Goal: Task Accomplishment & Management: Use online tool/utility

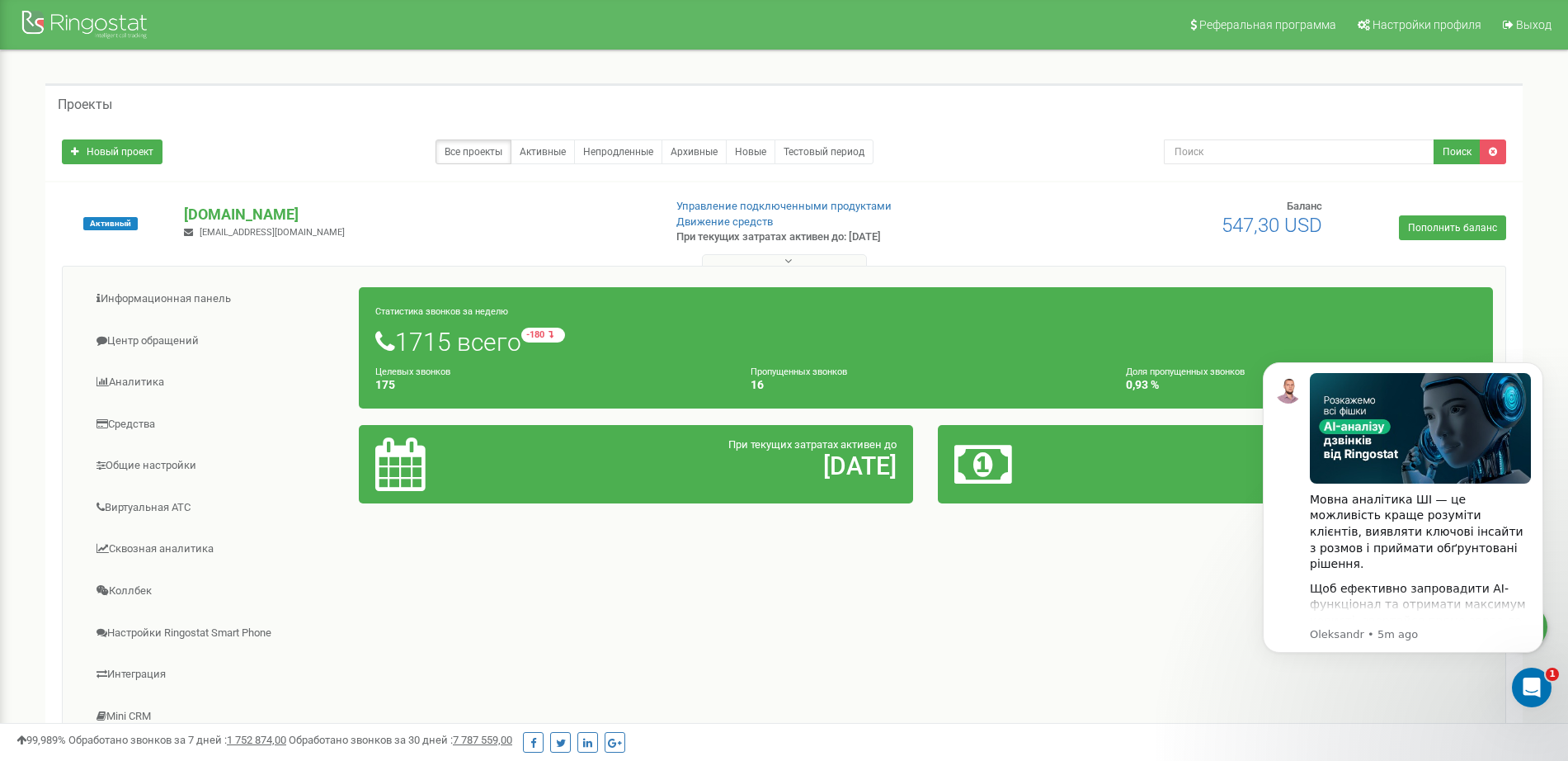
click at [12, 444] on div "Проекты Новый проект Все проекты Активные Непродленные Архивные Новые Тестовый …" at bounding box center [783, 684] width 1543 height 1267
click at [273, 104] on div "Проекты" at bounding box center [783, 103] width 1477 height 40
click at [168, 342] on link "Центр обращений" at bounding box center [218, 341] width 285 height 40
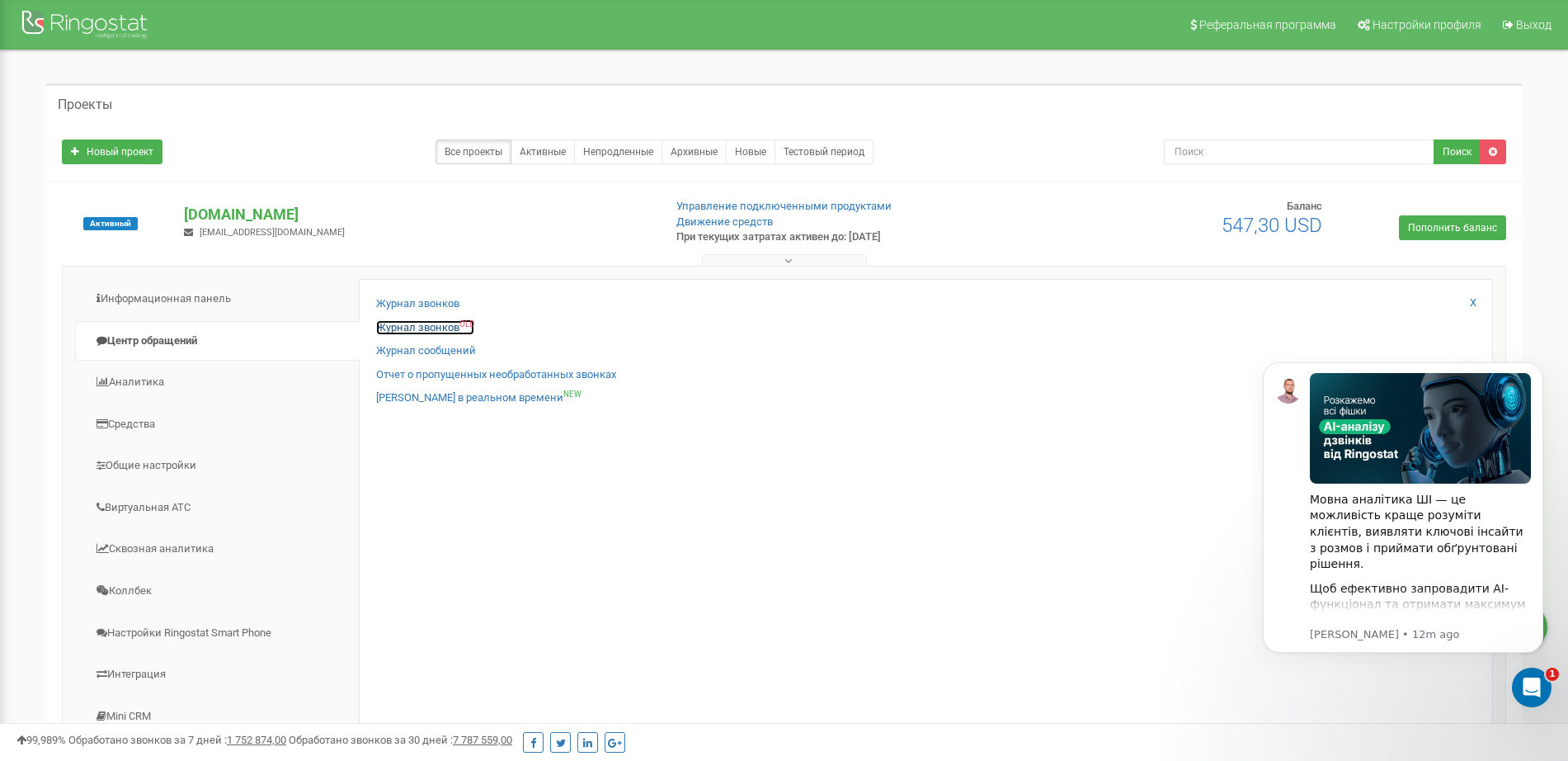
click at [415, 325] on link "Журнал звонков OLD" at bounding box center [425, 327] width 98 height 16
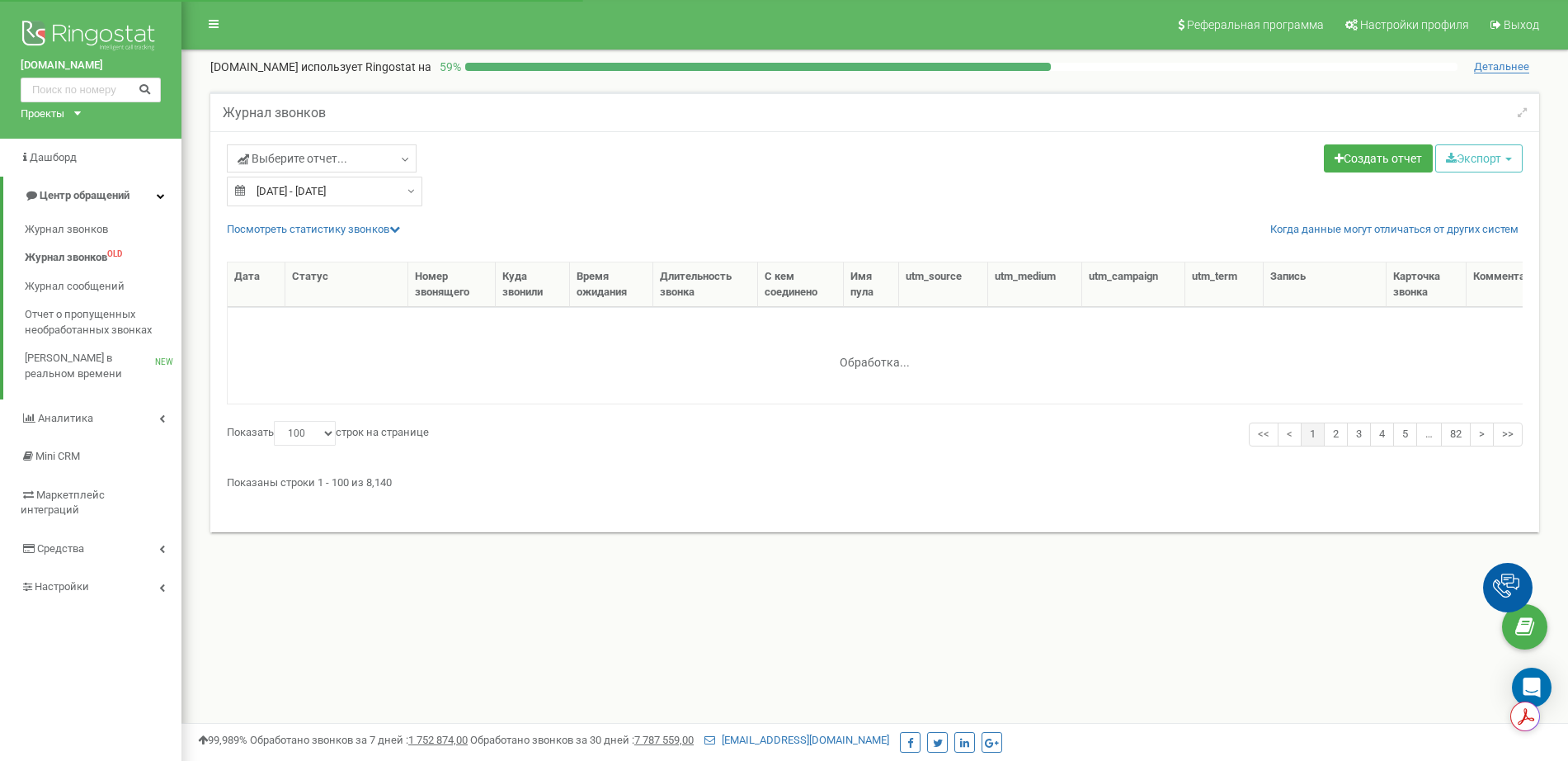
select select "100"
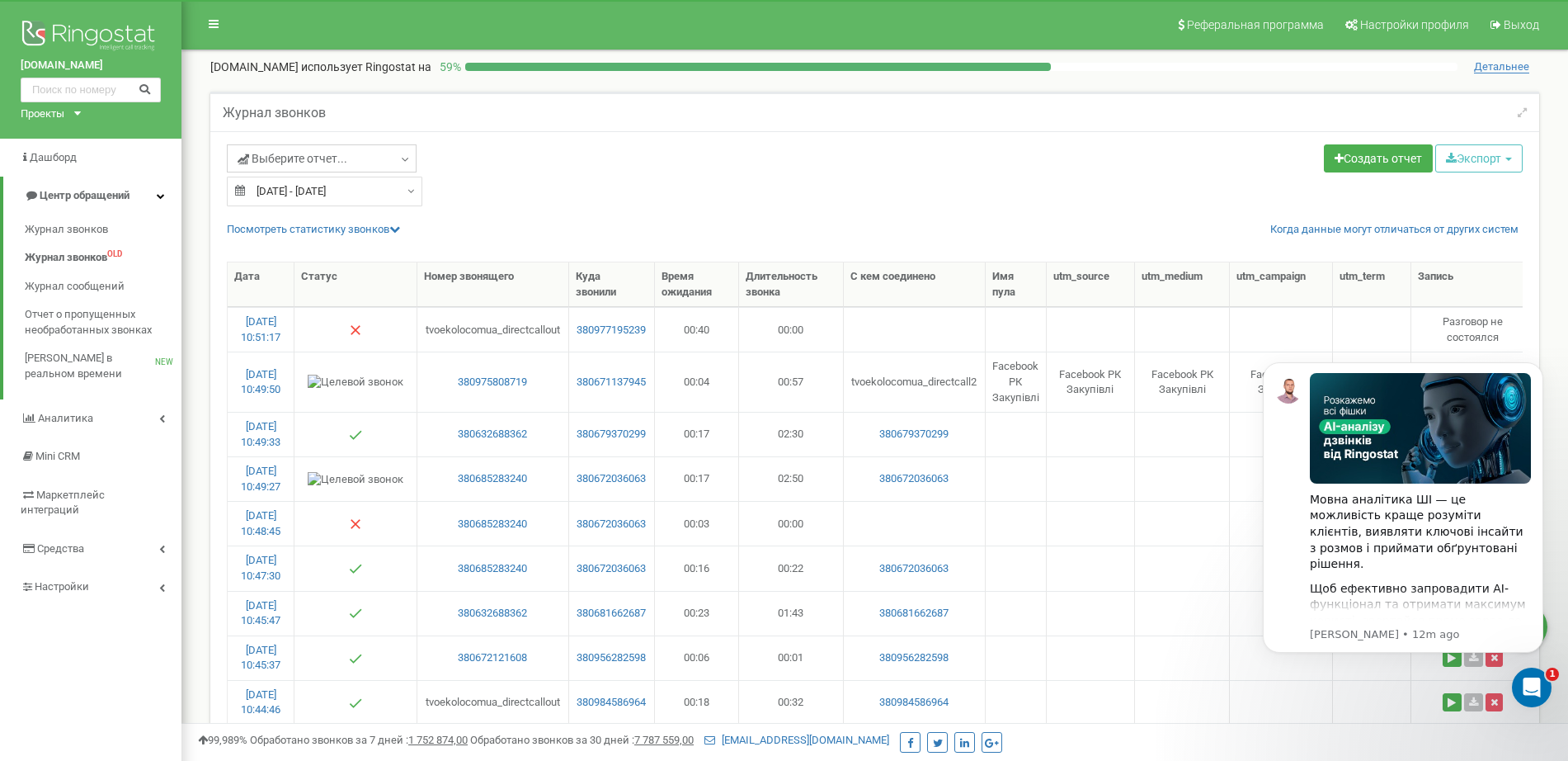
scroll to position [103, 0]
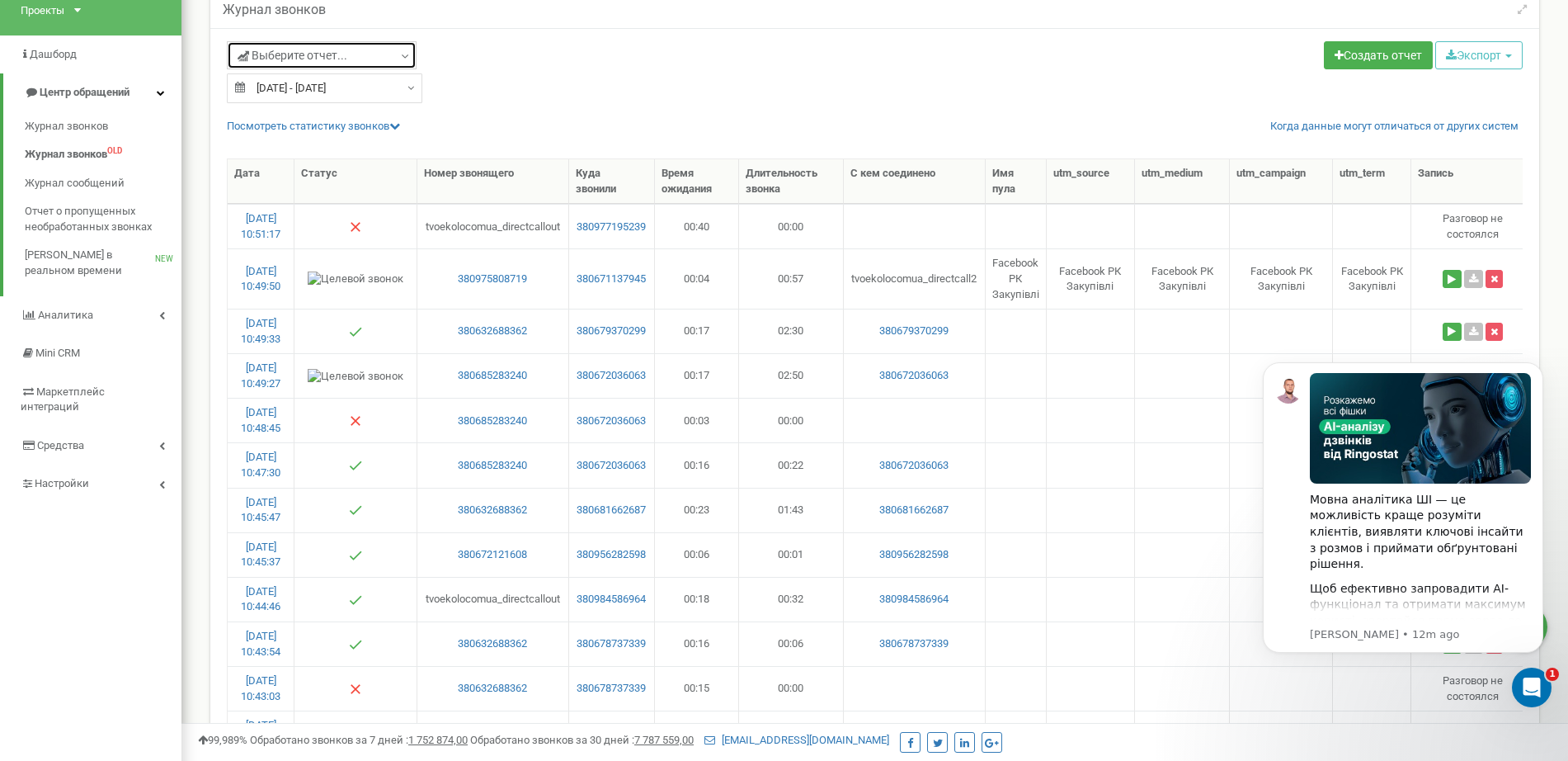
click at [385, 55] on link "Выберите отчет..." at bounding box center [322, 55] width 189 height 28
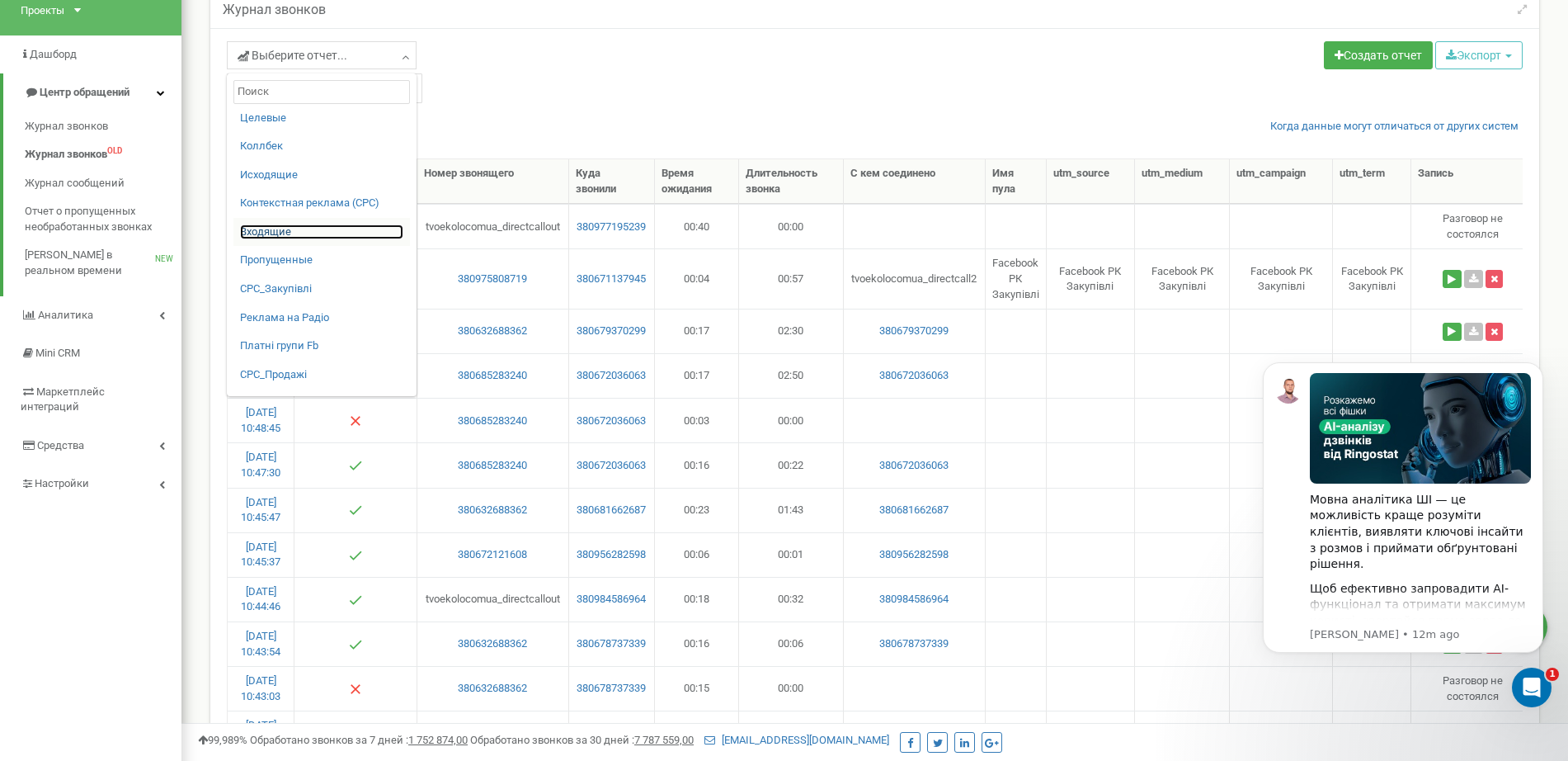
click at [276, 233] on link "Входящие" at bounding box center [322, 232] width 164 height 16
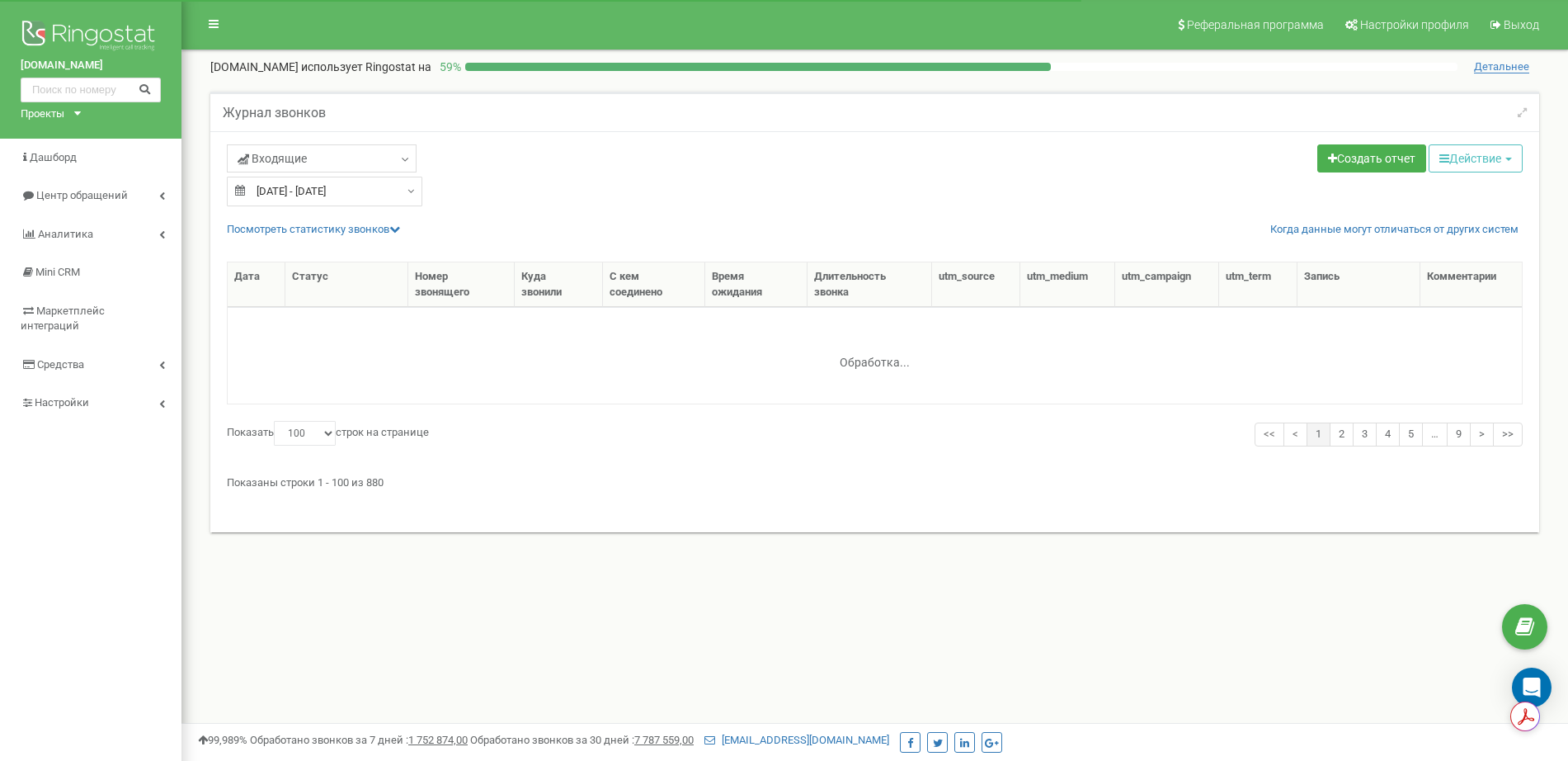
select select "100"
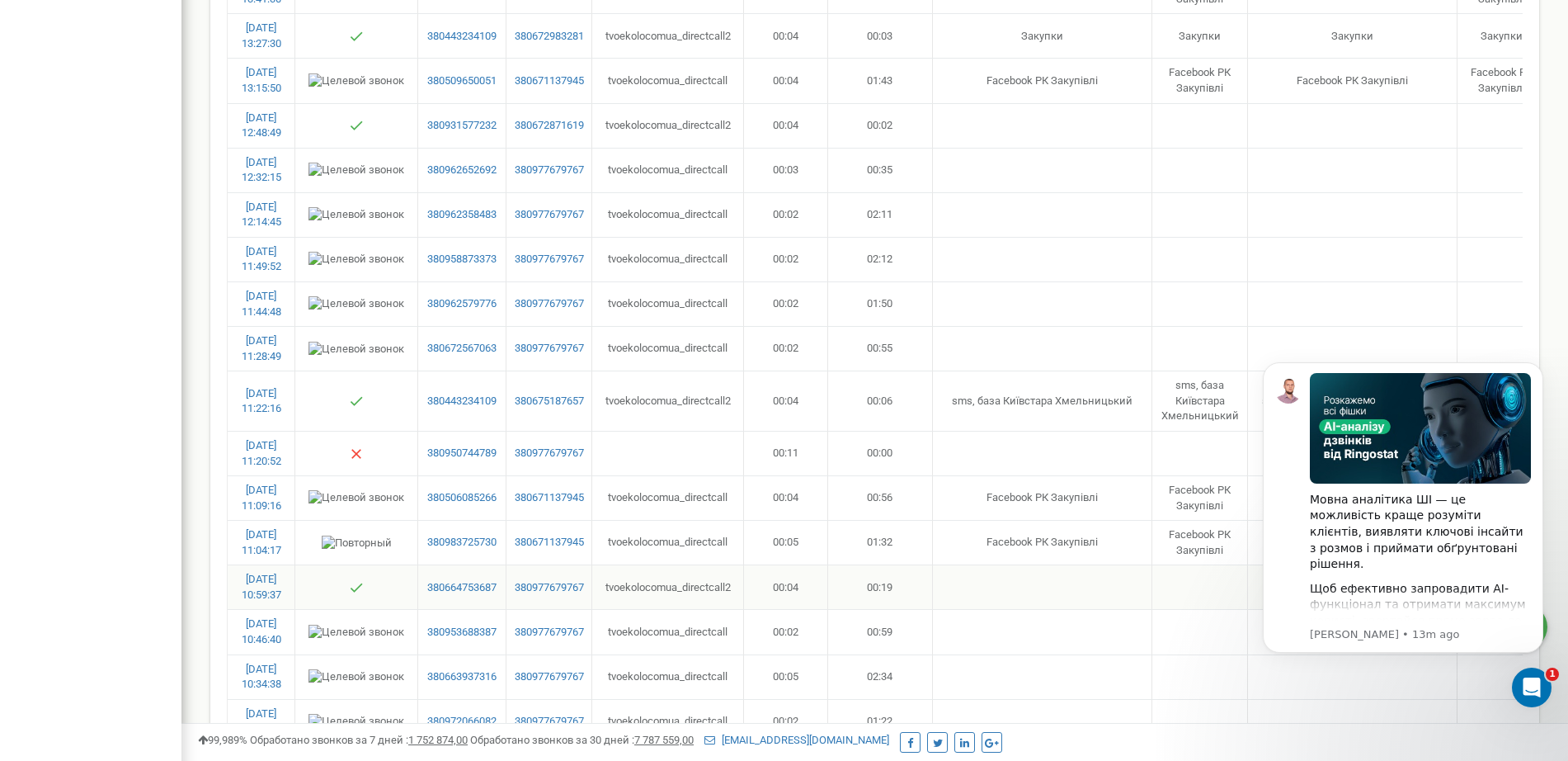
scroll to position [4222, 0]
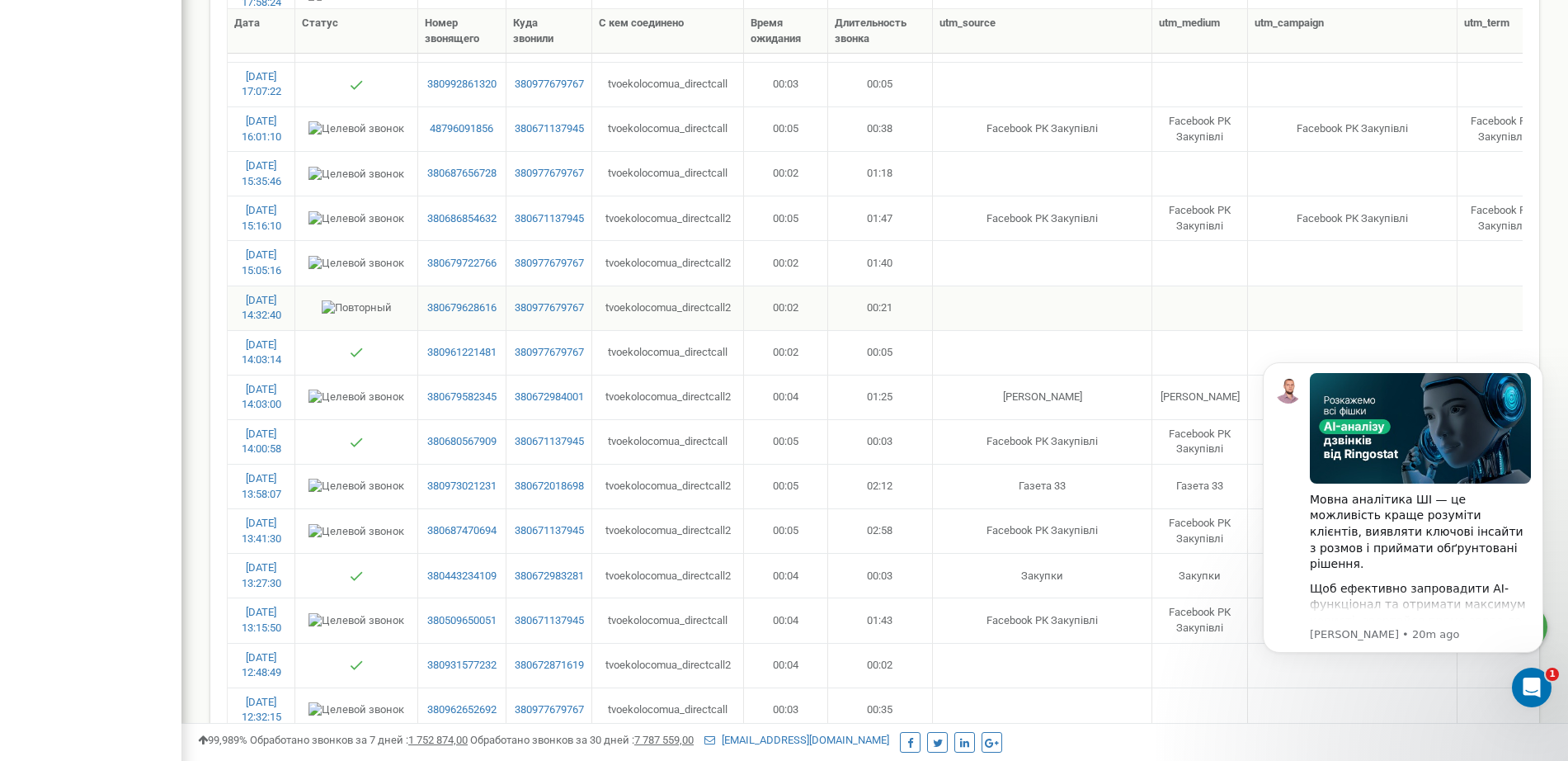
scroll to position [3295, 0]
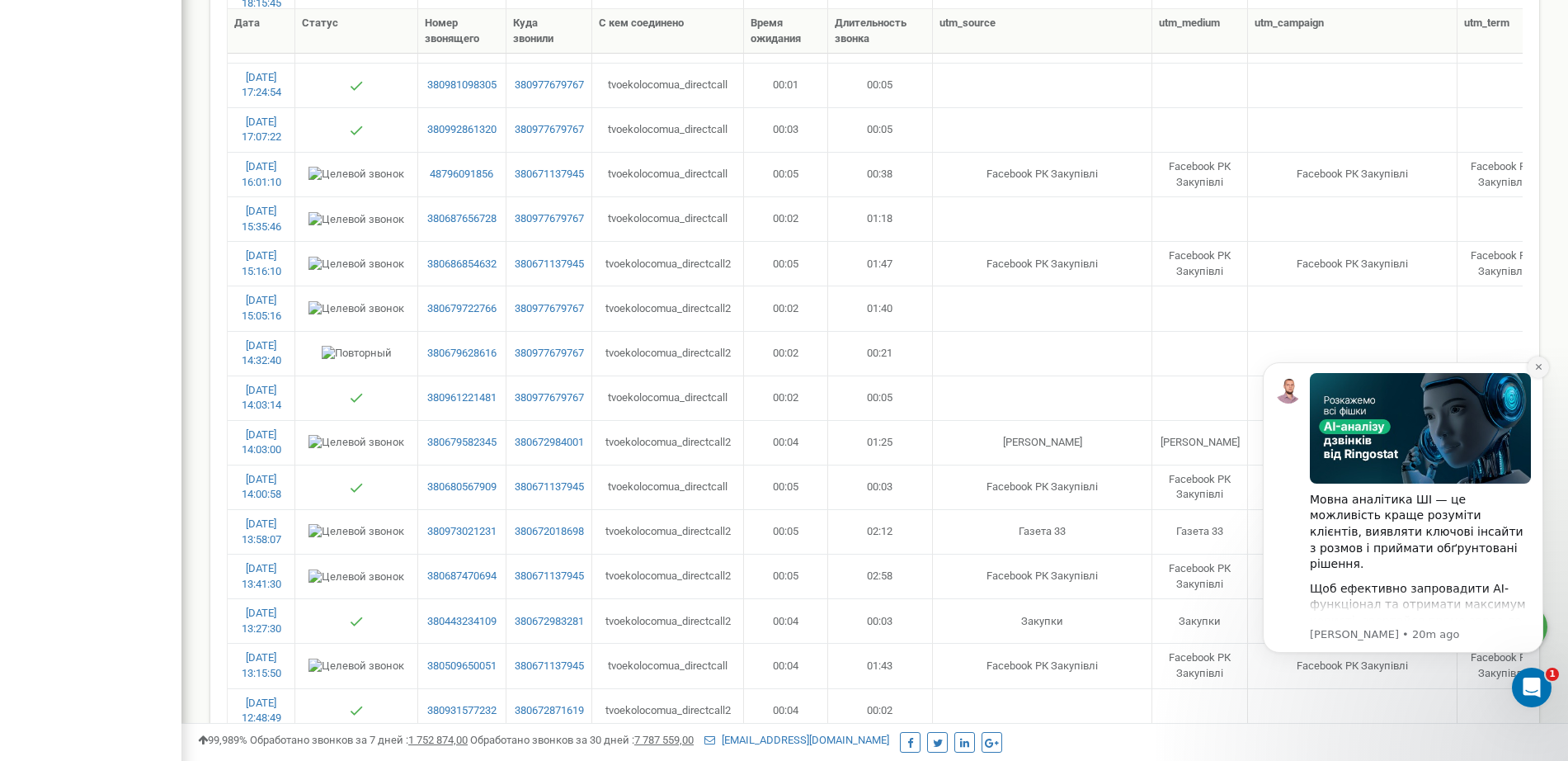
click at [1541, 368] on icon "Dismiss notification" at bounding box center [1539, 367] width 9 height 9
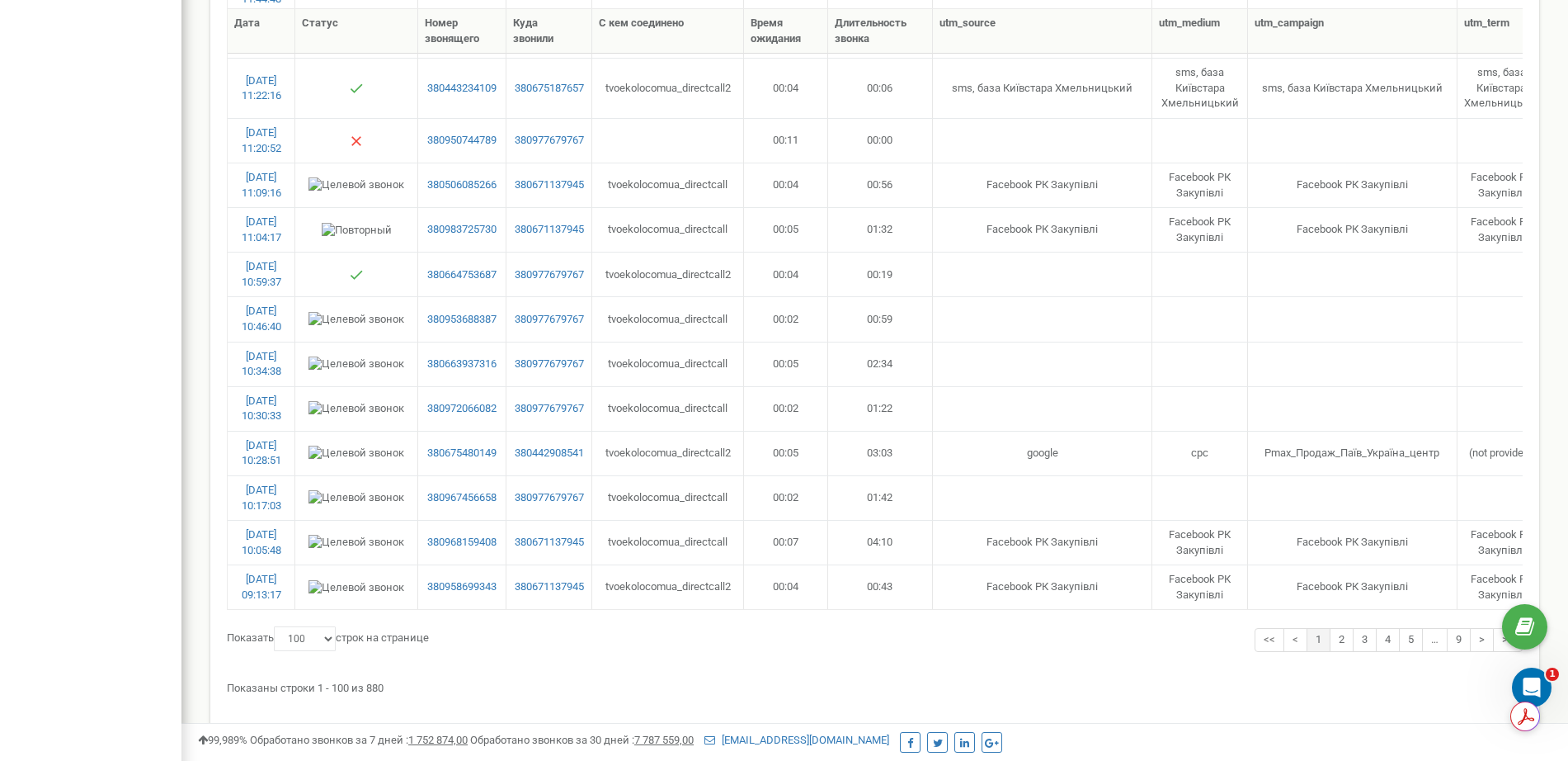
scroll to position [4222, 0]
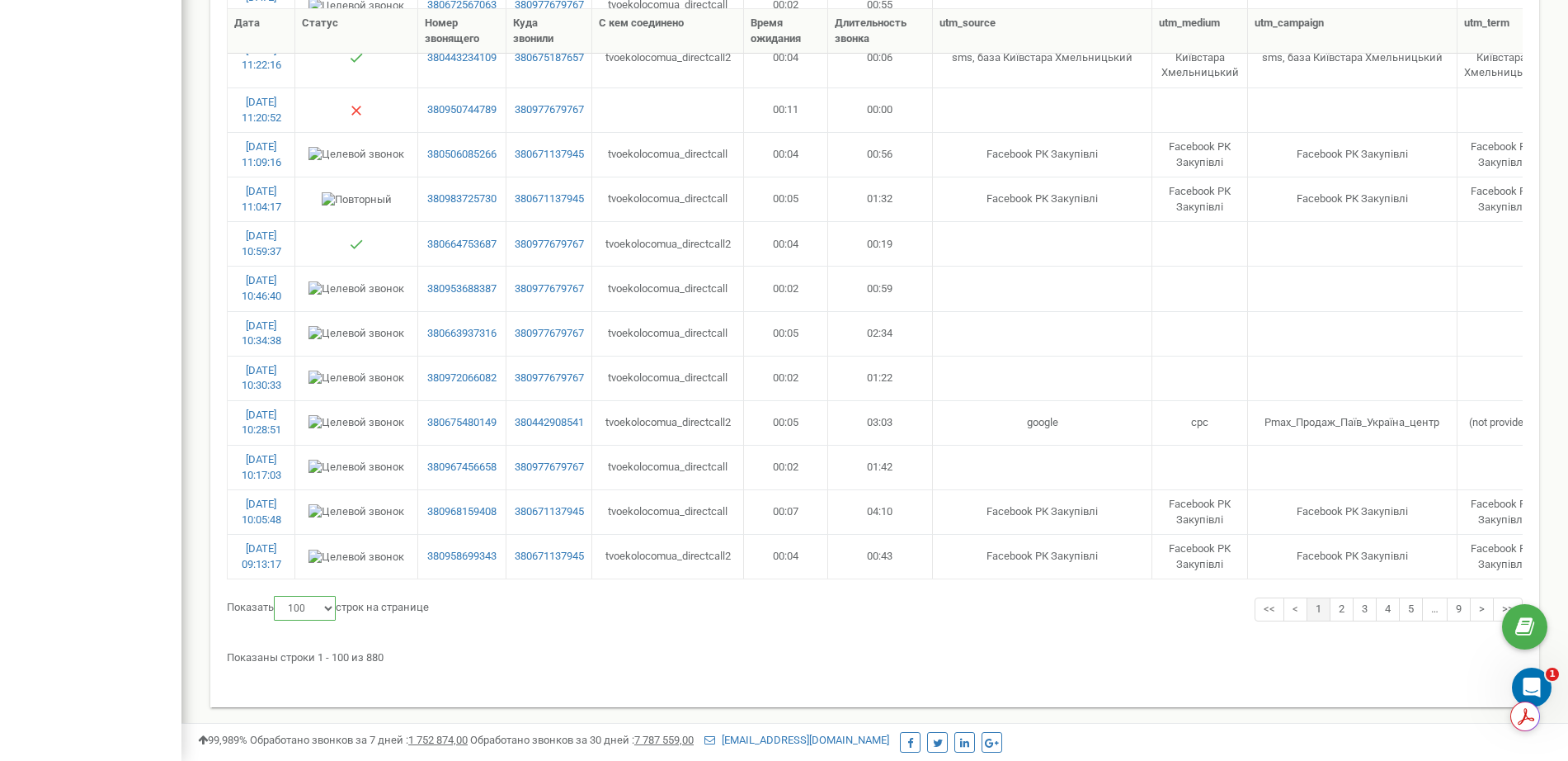
click at [328, 612] on select "10 25 50 100" at bounding box center [304, 608] width 62 height 25
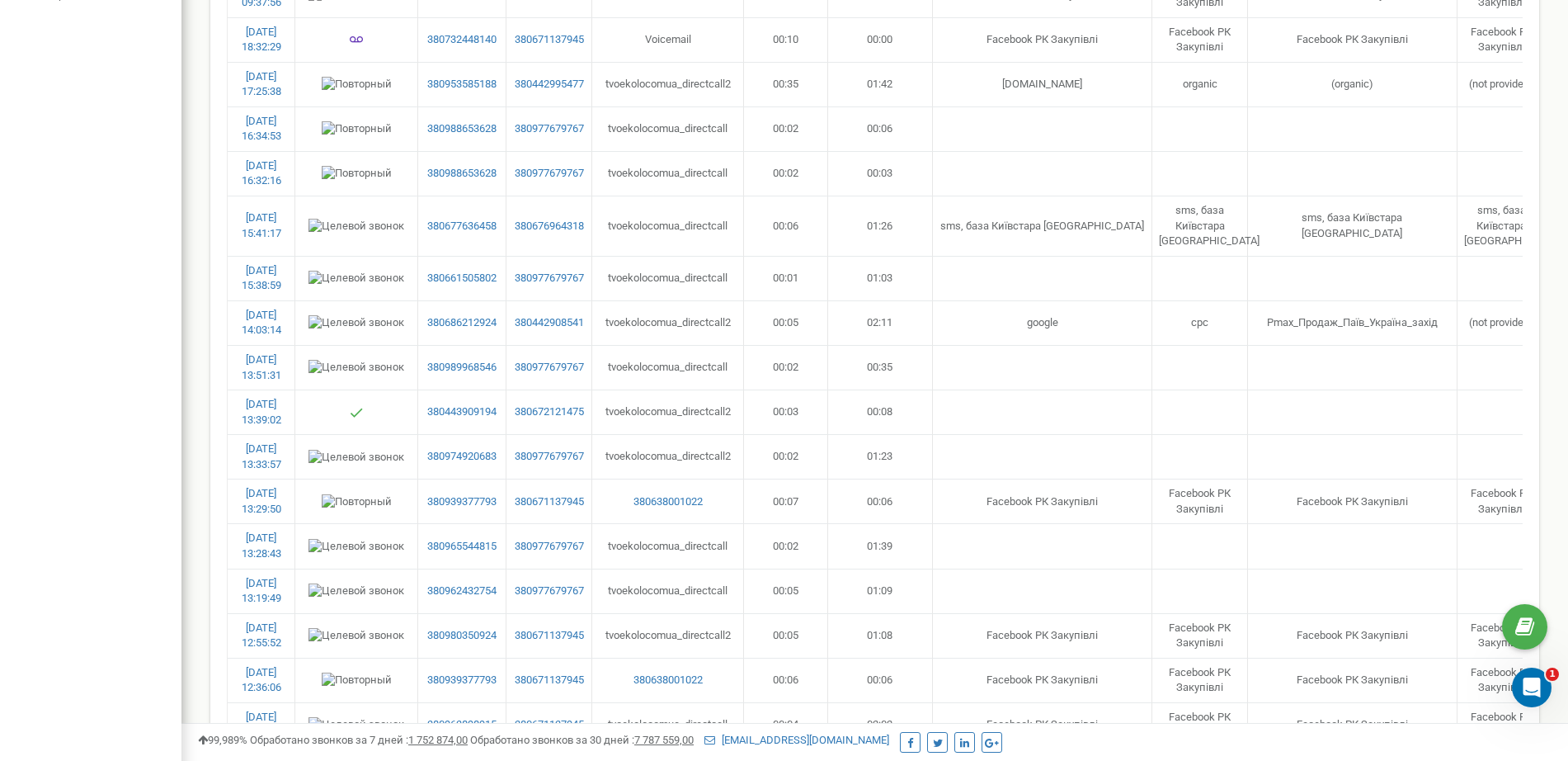
scroll to position [0, 0]
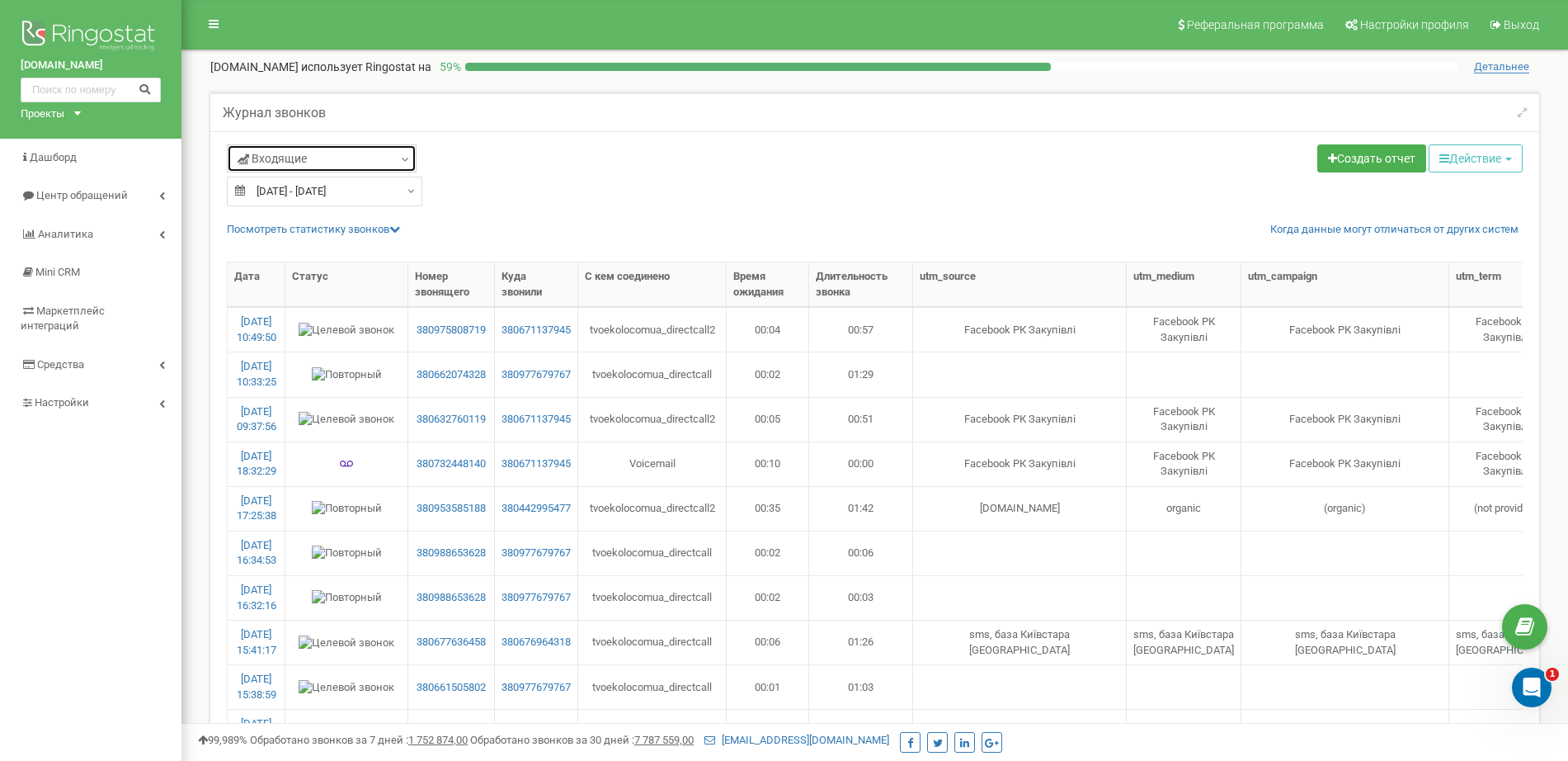
click at [400, 155] on icon at bounding box center [404, 160] width 12 height 17
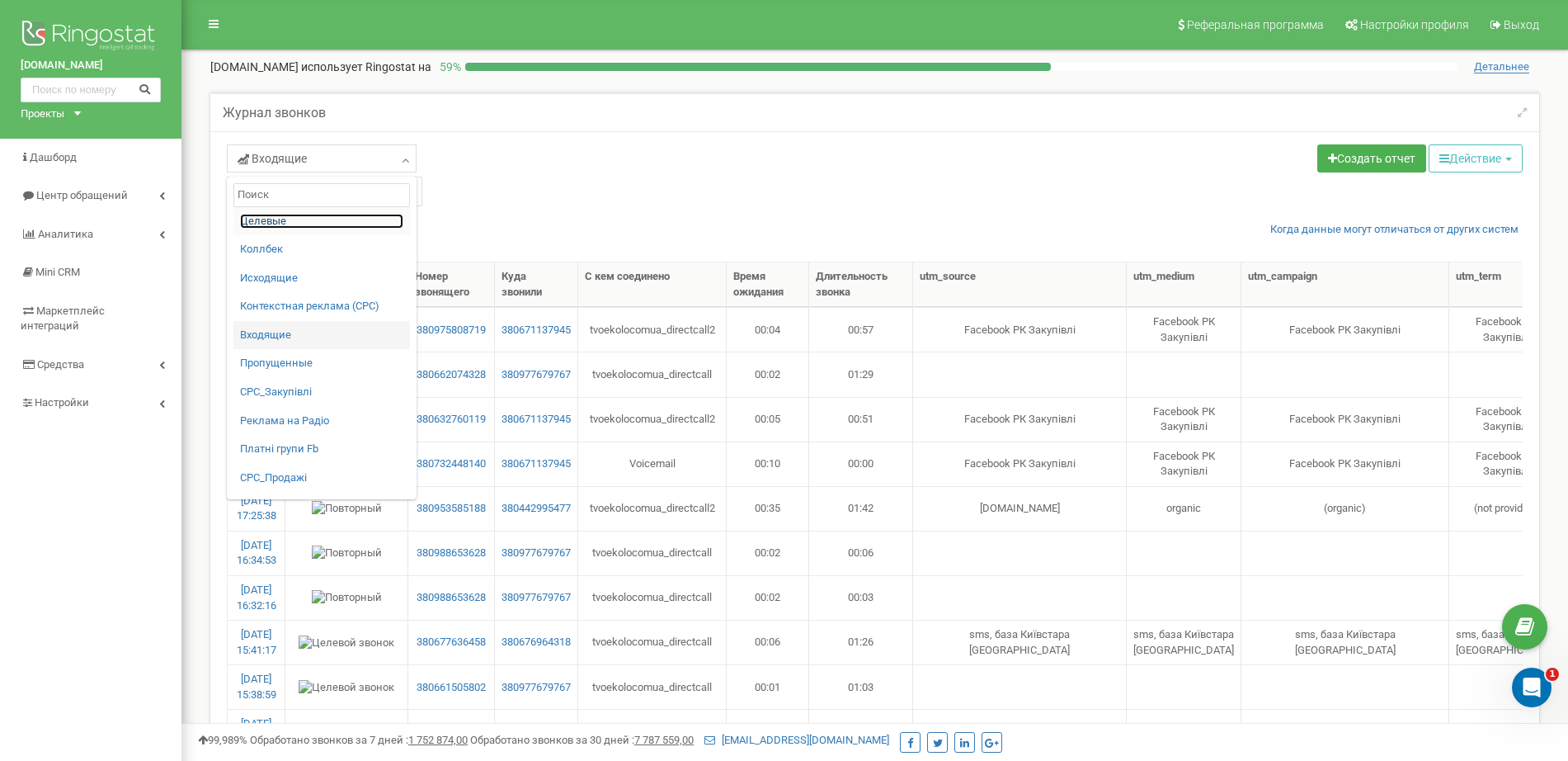
click at [281, 215] on link "Целевые" at bounding box center [322, 221] width 164 height 16
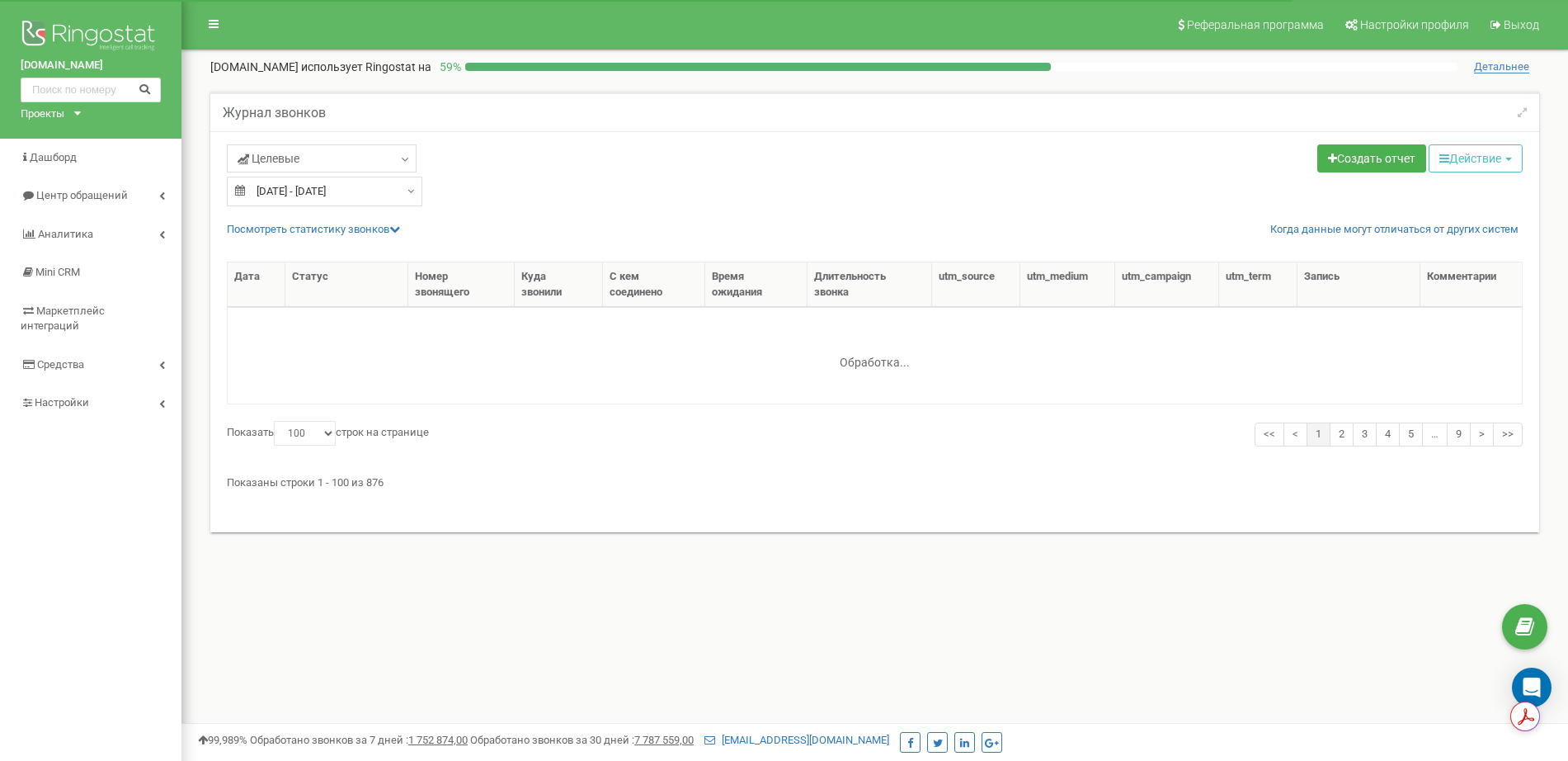
select select "100"
type input "[DATE]"
click at [403, 189] on div "[DATE] - [DATE]" at bounding box center [324, 191] width 196 height 29
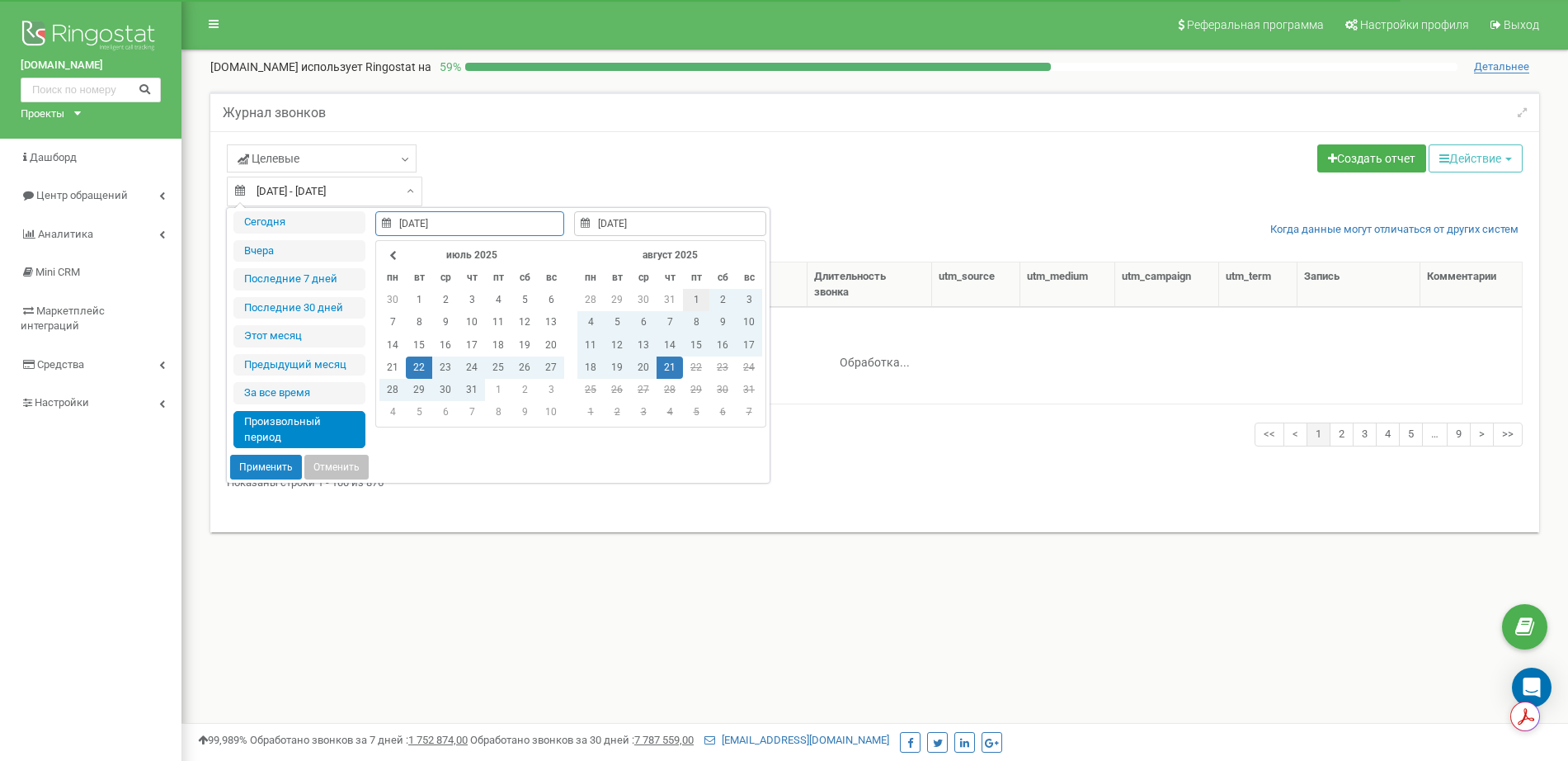
type input "[DATE]"
click at [695, 296] on td "1" at bounding box center [696, 300] width 27 height 22
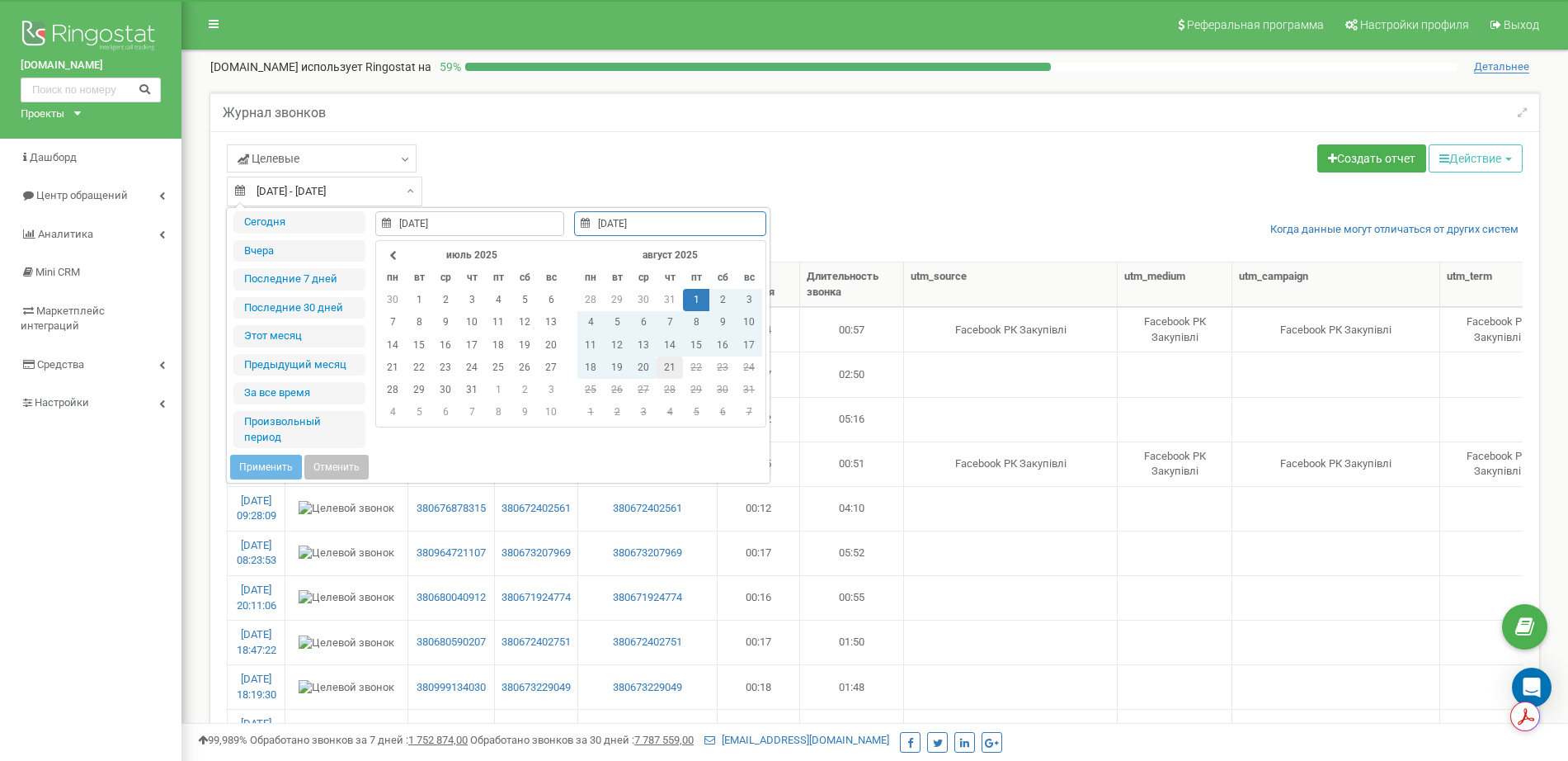
type input "21.08.2025"
click at [670, 365] on td "21" at bounding box center [669, 368] width 27 height 22
type input "01.08.2025"
type input "01.08.2025 - 21.08.2025"
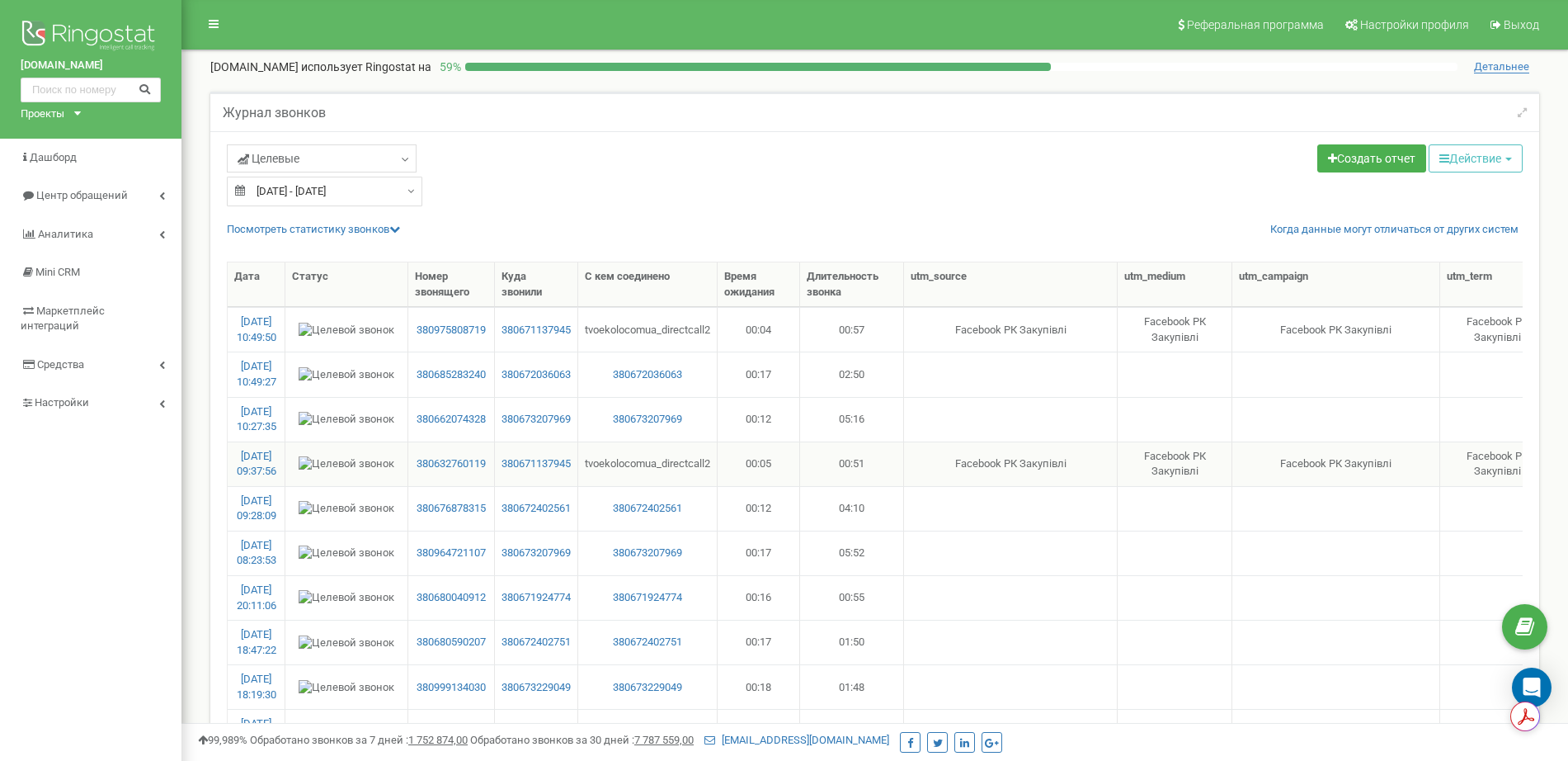
click at [273, 484] on td "[DATE] 09:37:56" at bounding box center [256, 463] width 58 height 44
click at [269, 471] on link "[DATE] 09:37:56" at bounding box center [256, 463] width 40 height 28
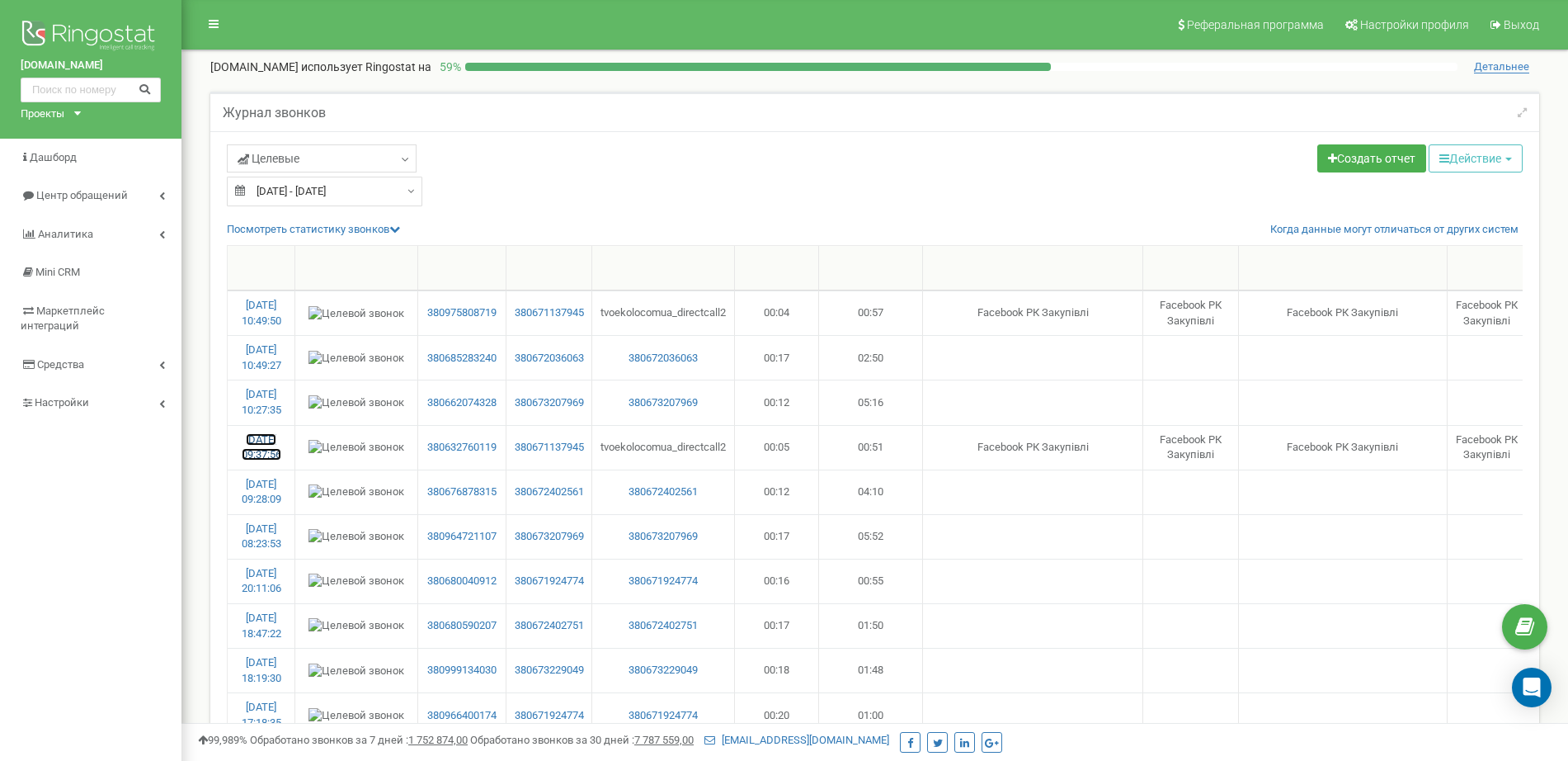
scroll to position [1237, 0]
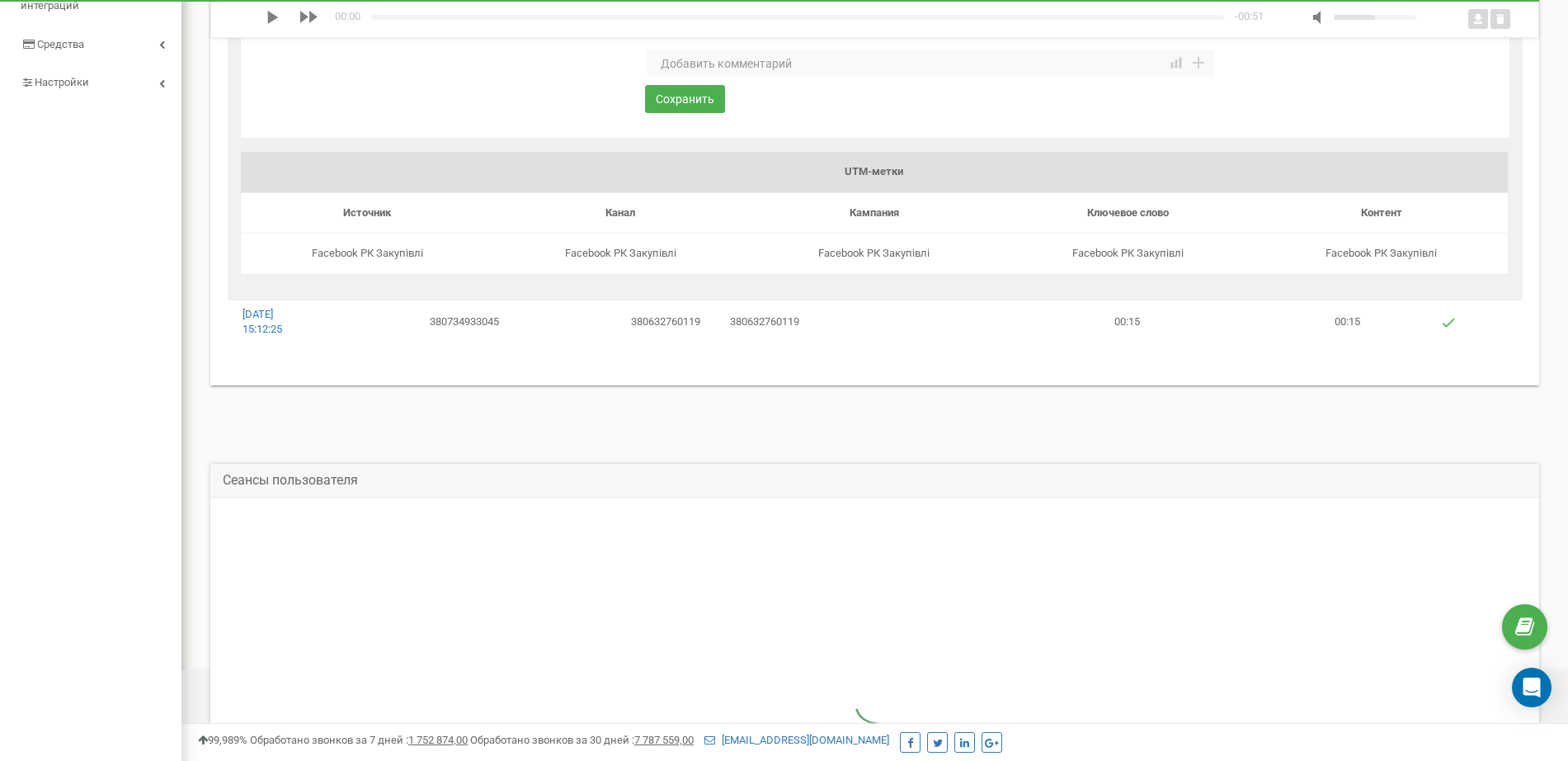
scroll to position [518, 0]
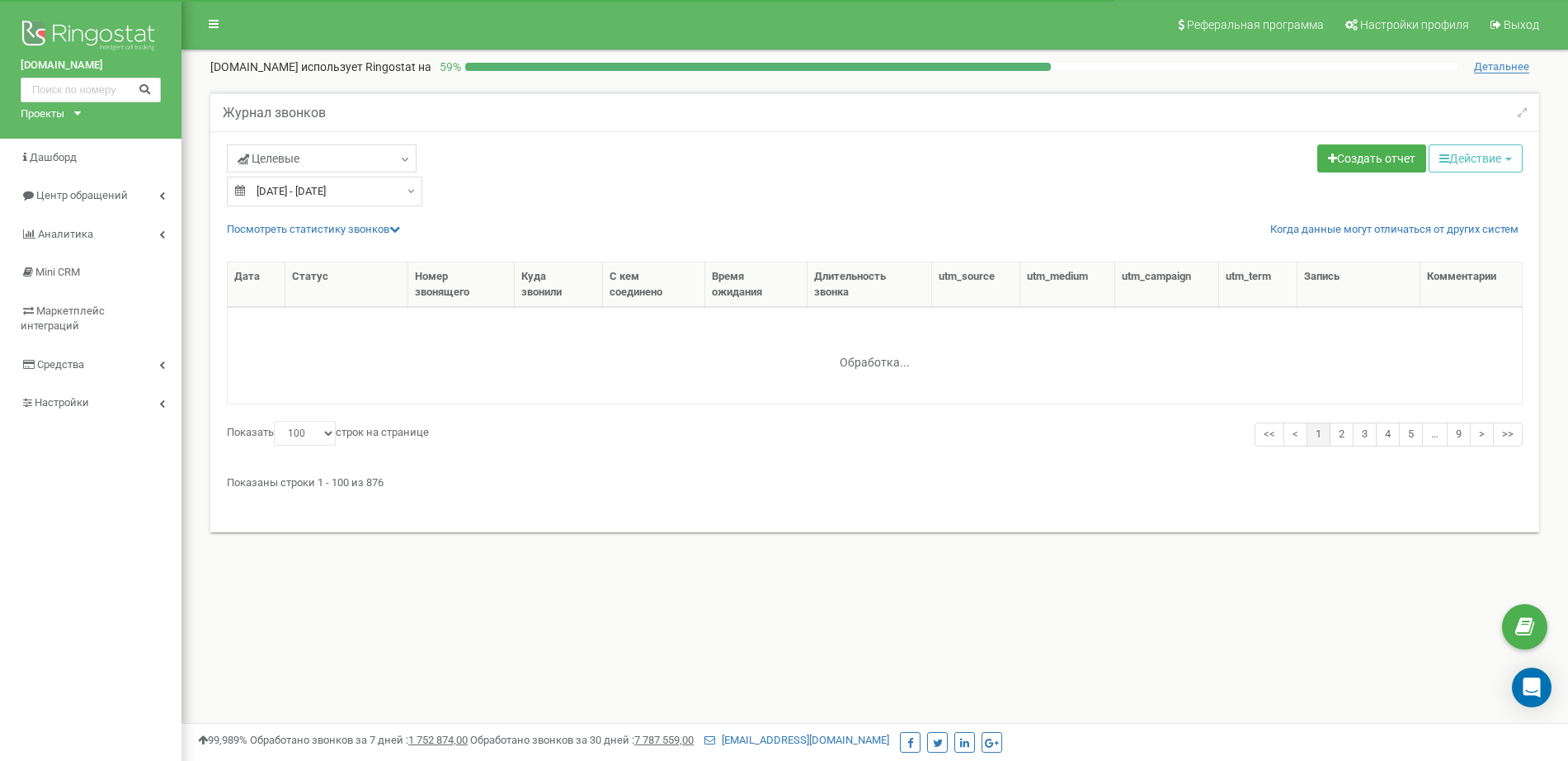
select select "100"
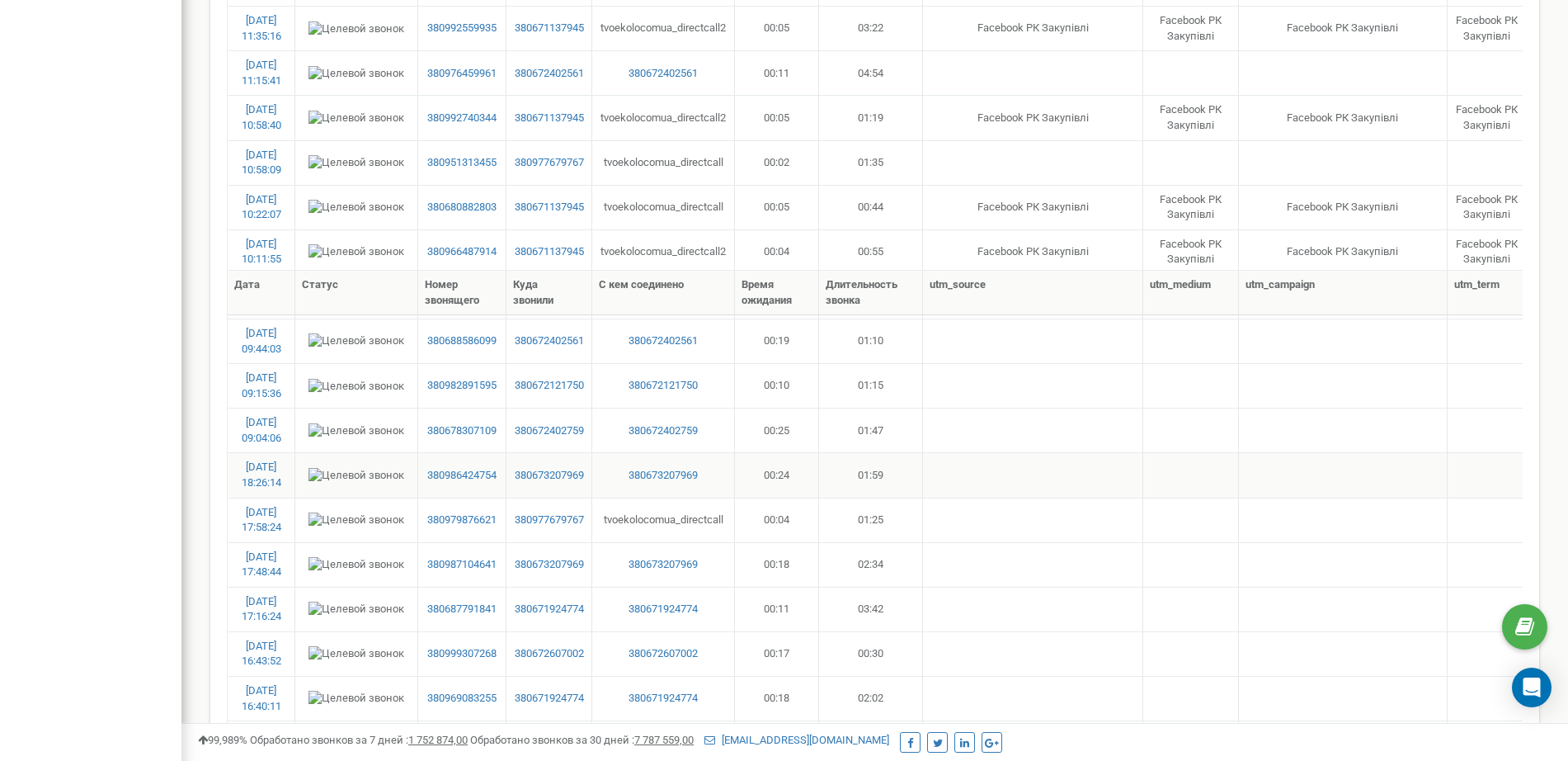
scroll to position [3588, 0]
